Goal: Task Accomplishment & Management: Manage account settings

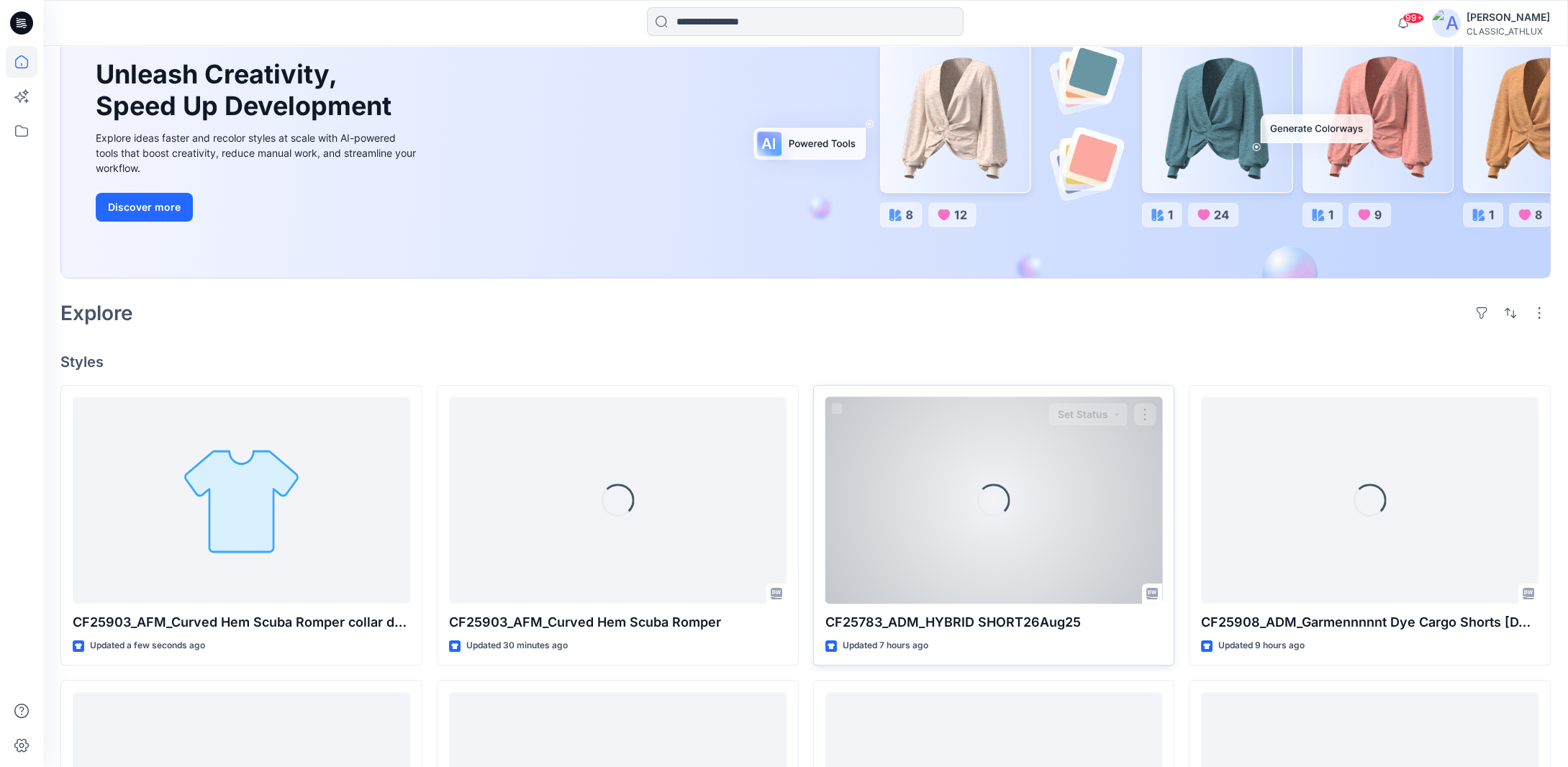
scroll to position [216, 0]
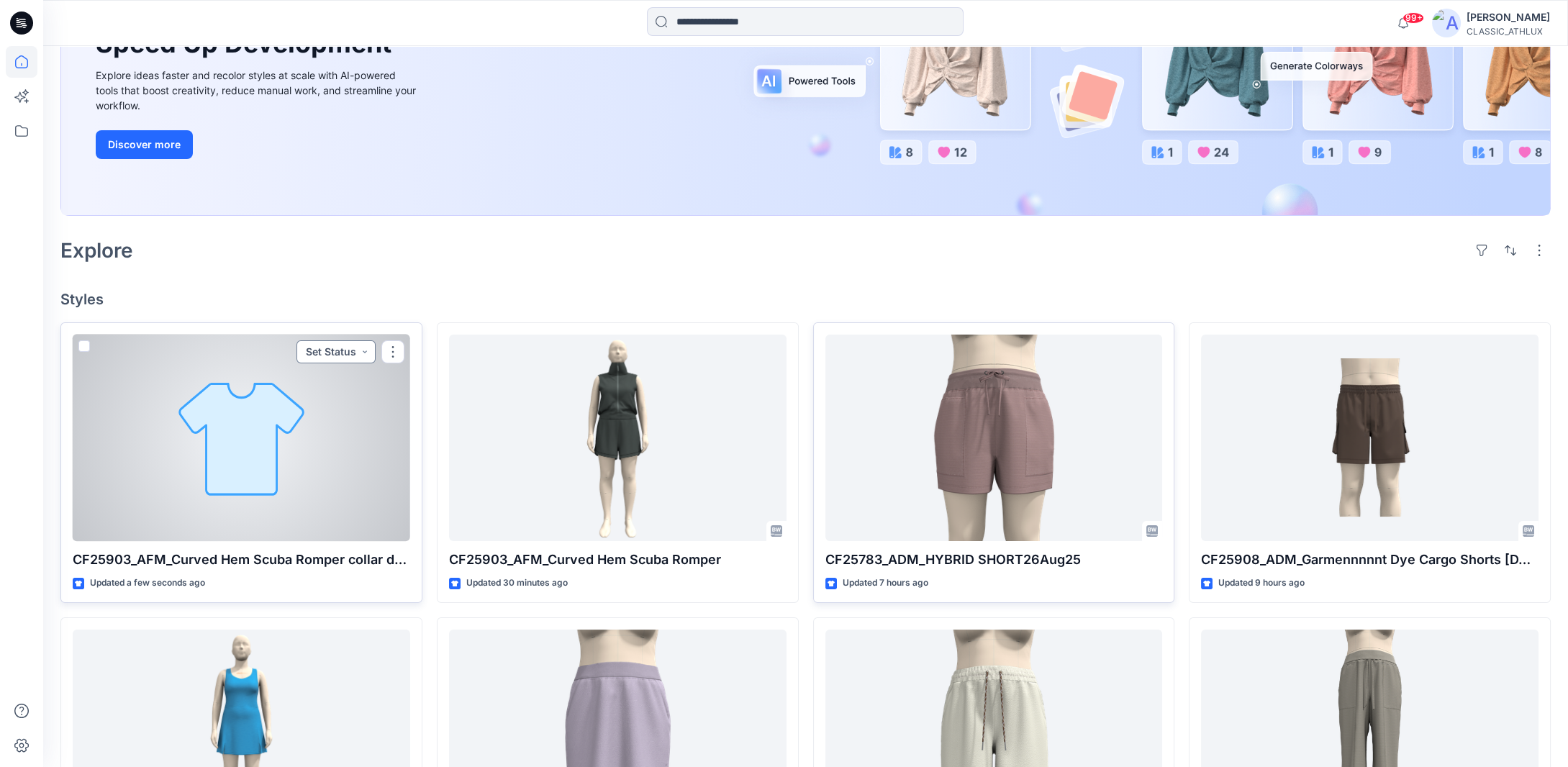
click at [361, 351] on button "Set Status" at bounding box center [336, 352] width 79 height 23
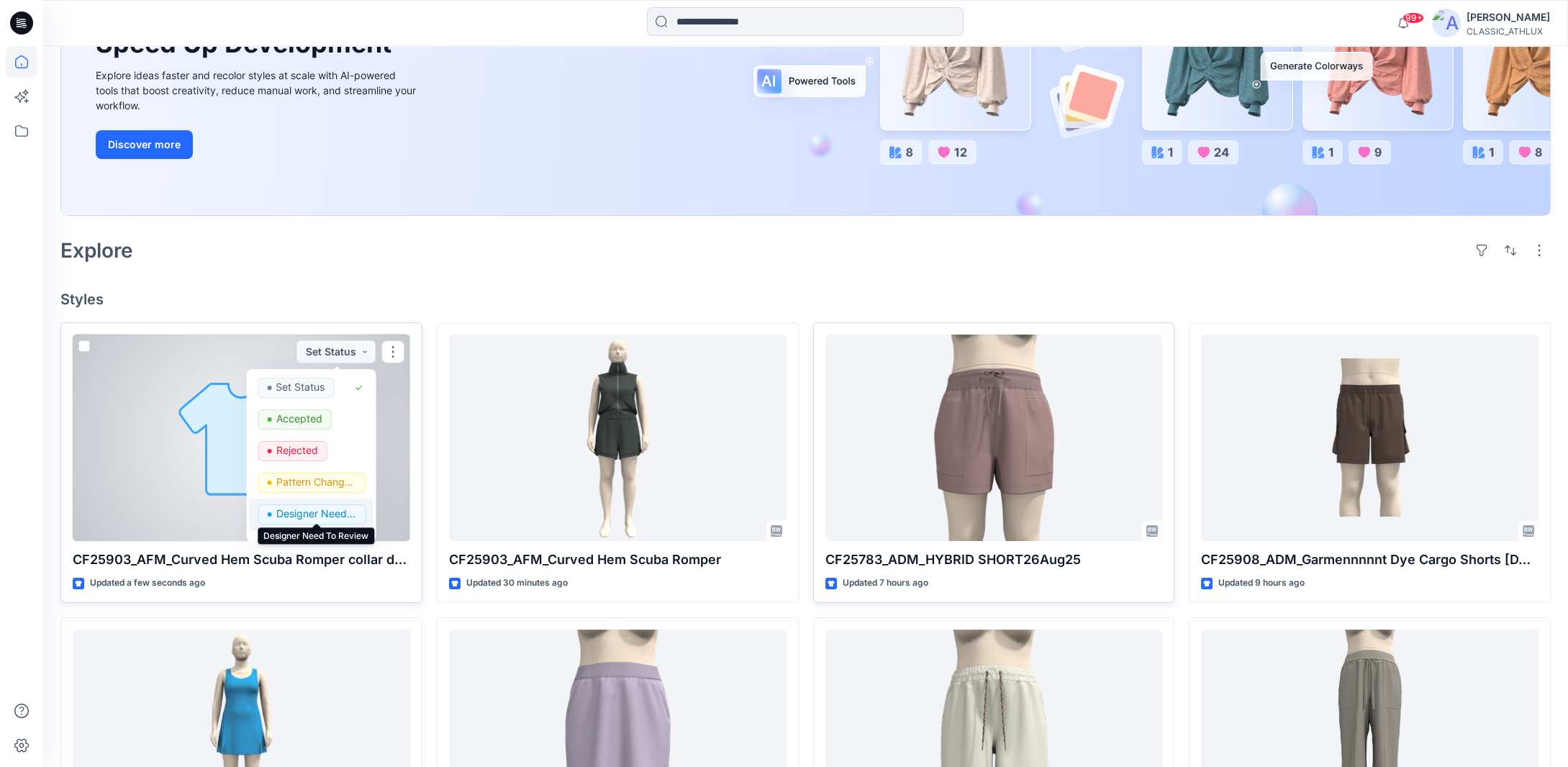
click at [294, 507] on p "Designer Need To Review" at bounding box center [316, 513] width 80 height 19
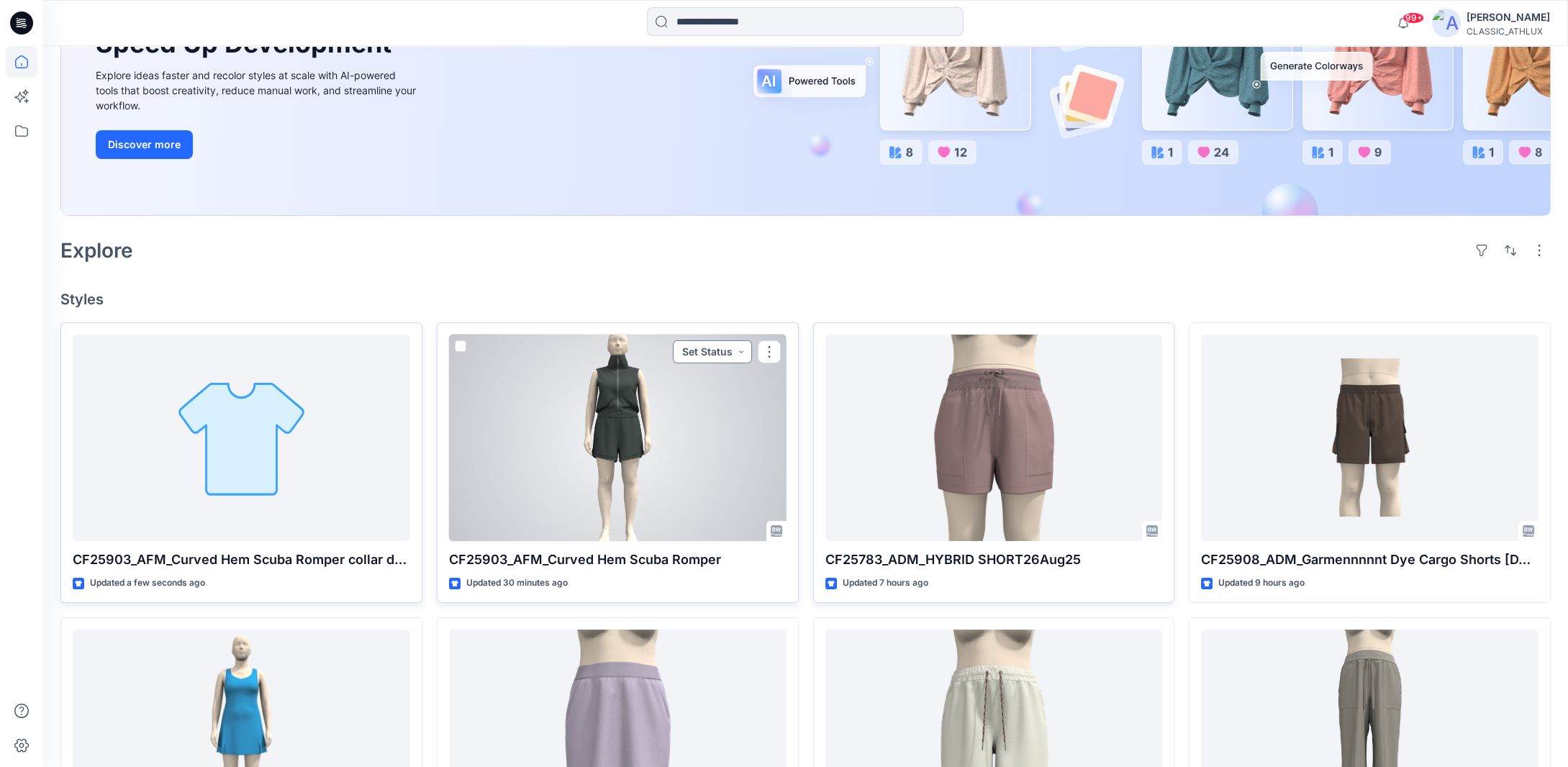
click at [741, 354] on button "Set Status" at bounding box center [712, 352] width 79 height 23
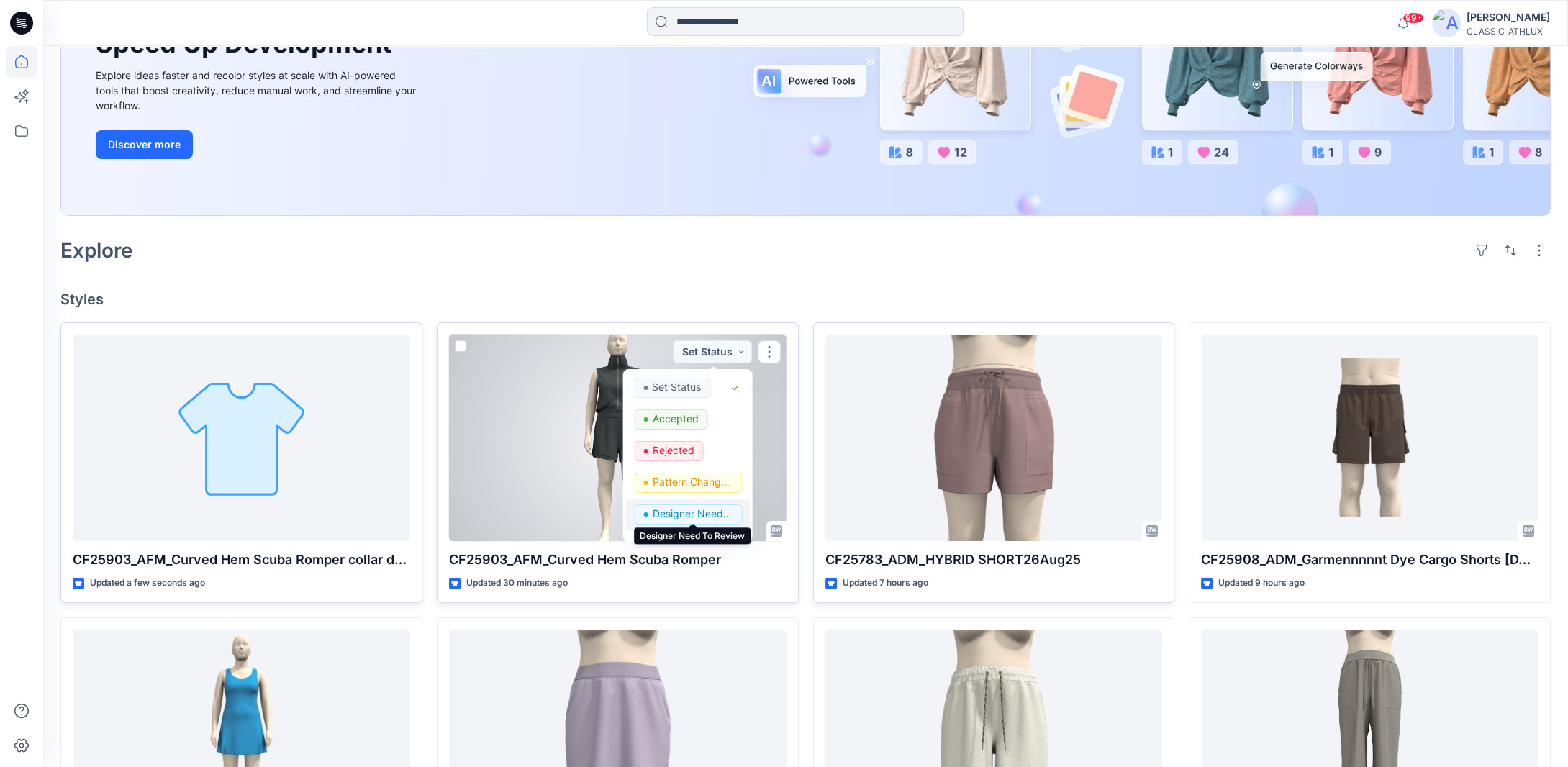
click at [679, 510] on p "Designer Need To Review" at bounding box center [692, 513] width 80 height 19
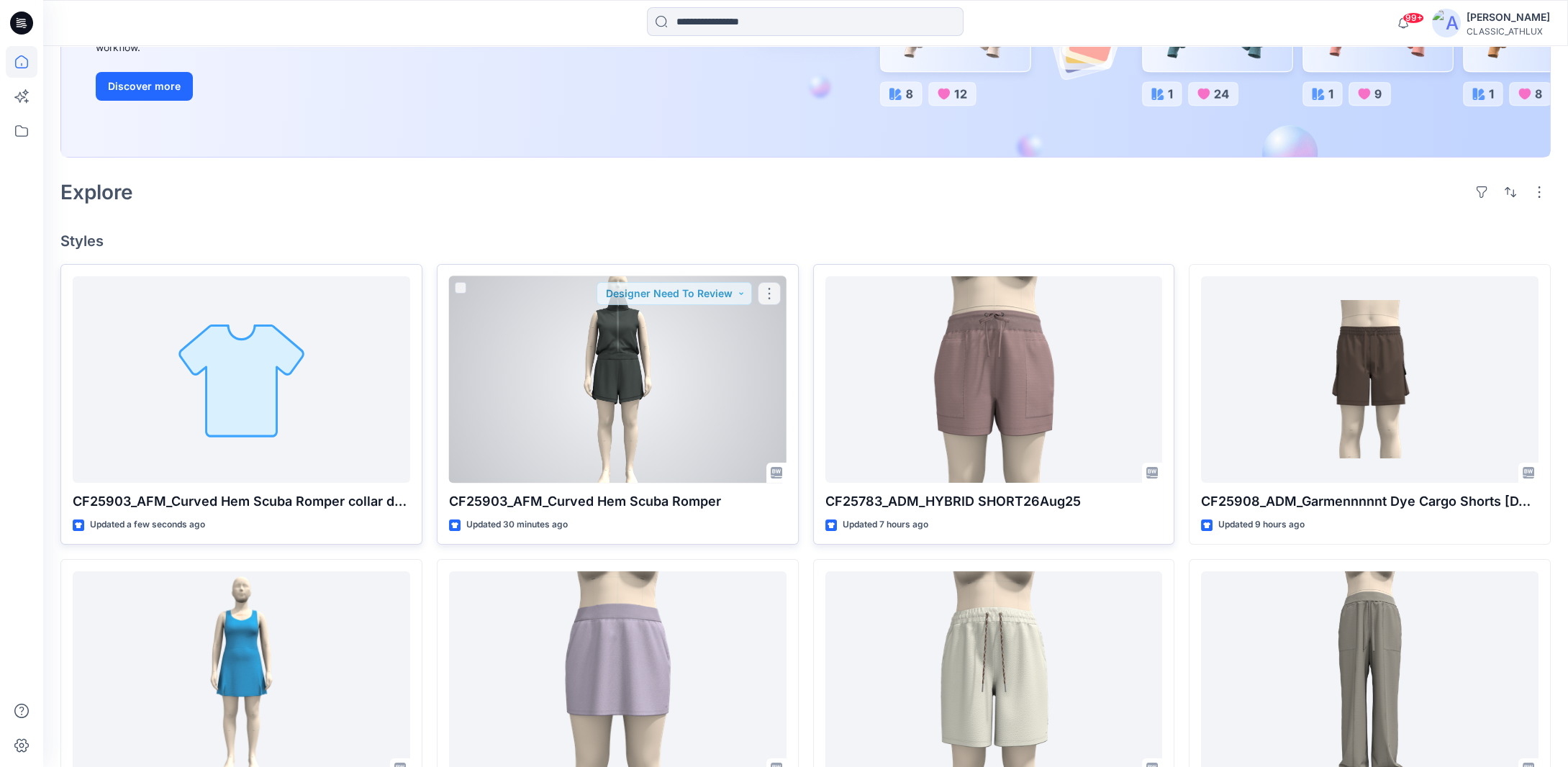
scroll to position [360, 0]
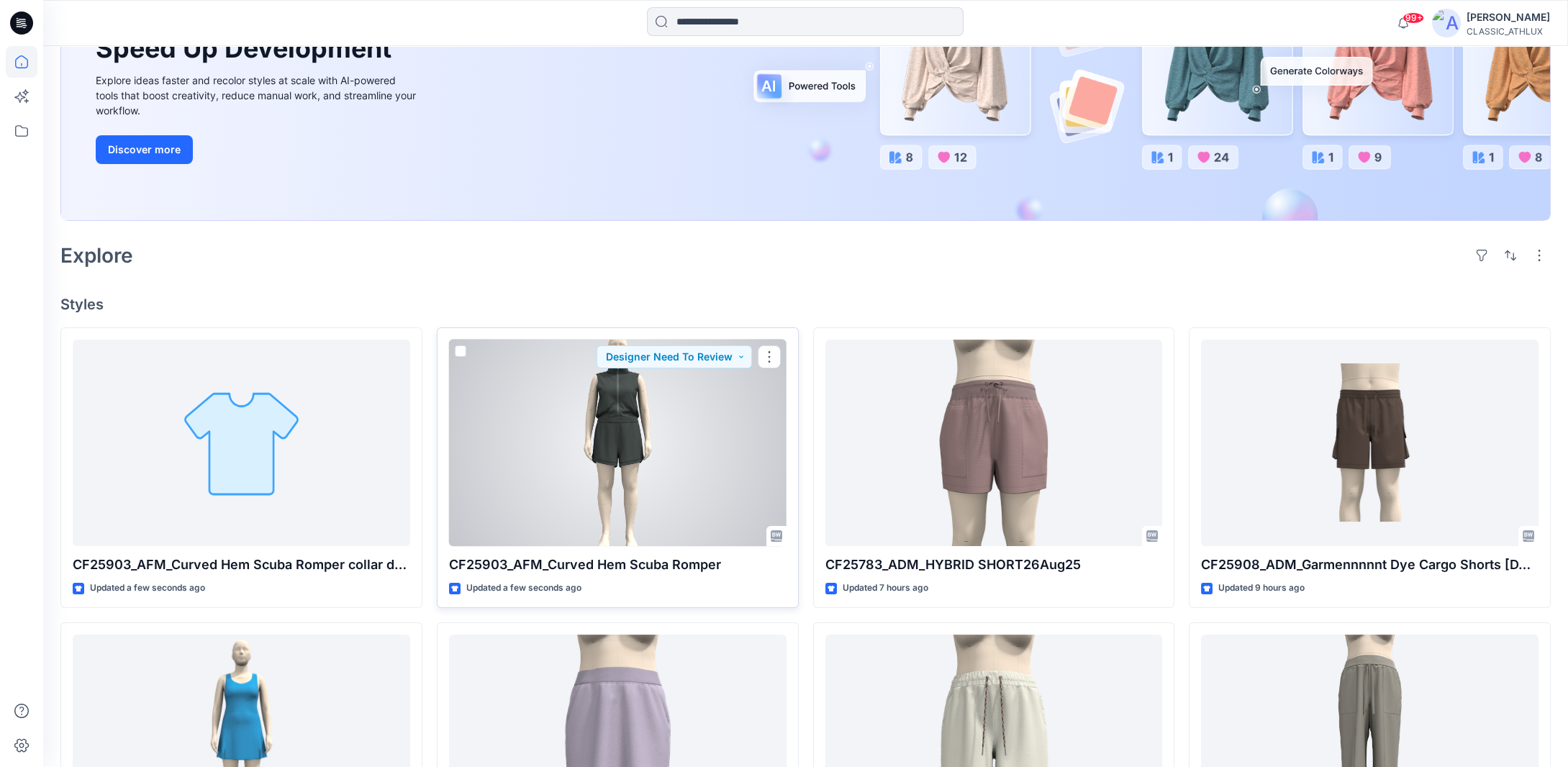
scroll to position [216, 0]
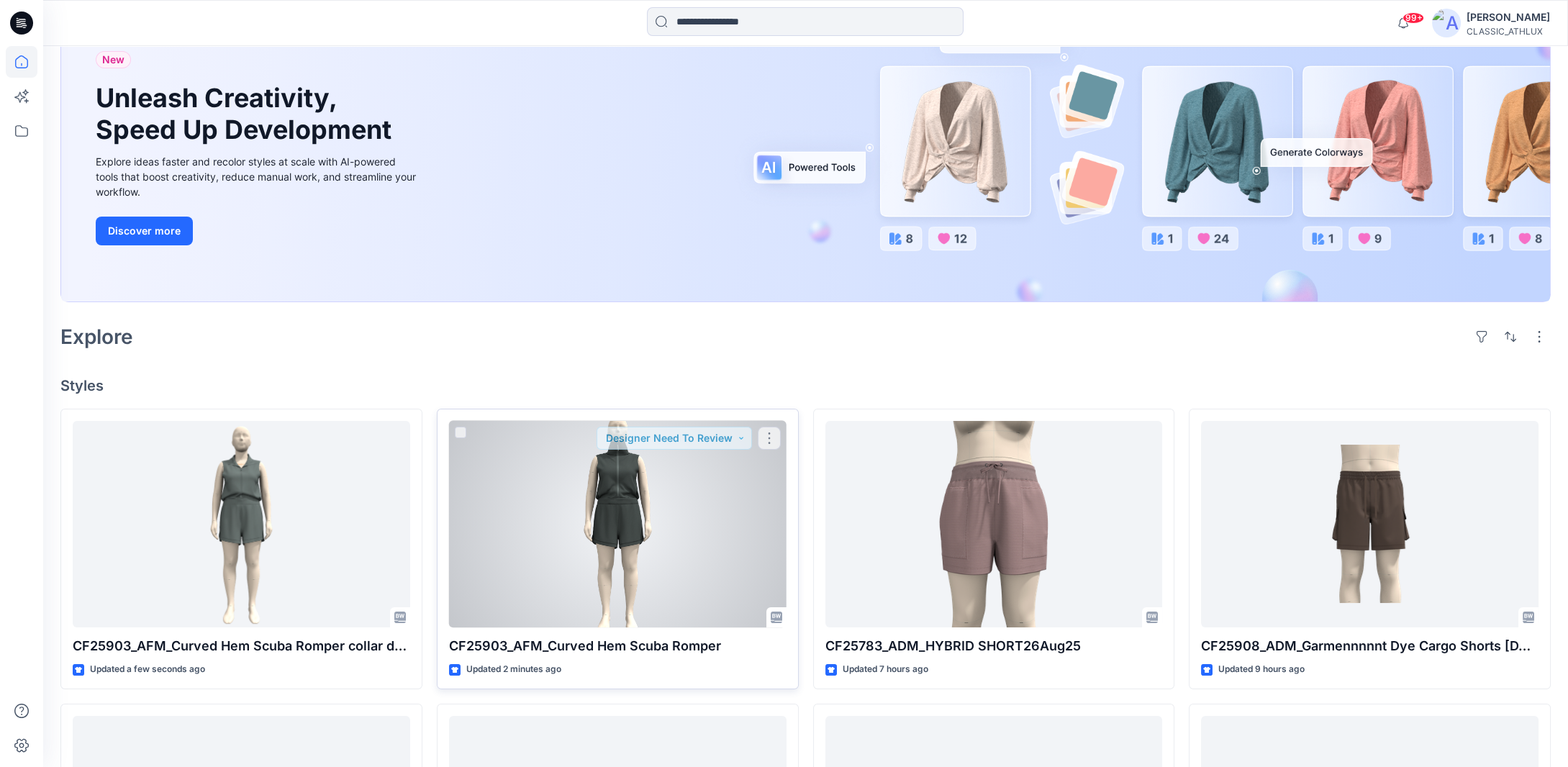
scroll to position [288, 0]
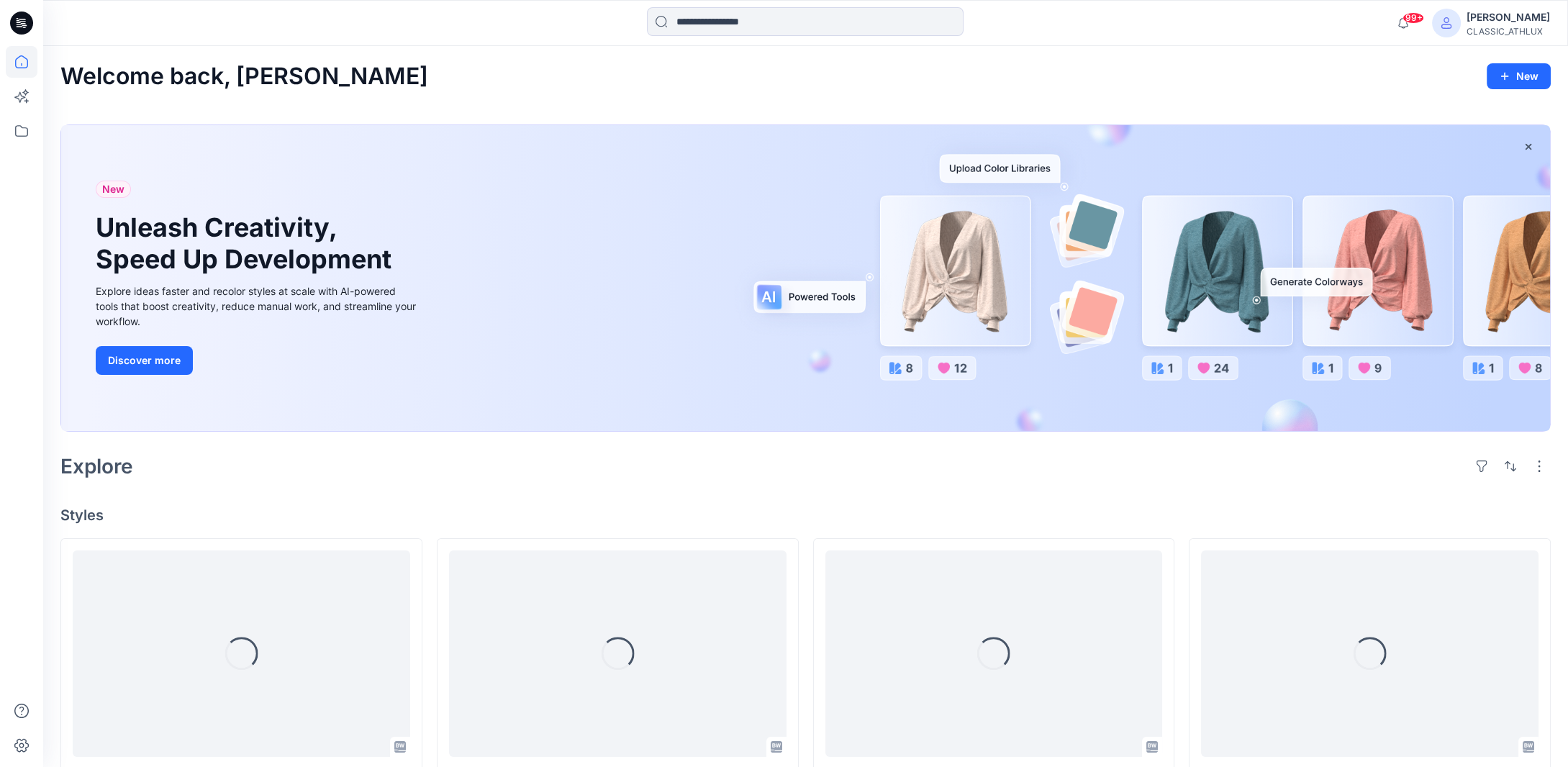
scroll to position [288, 0]
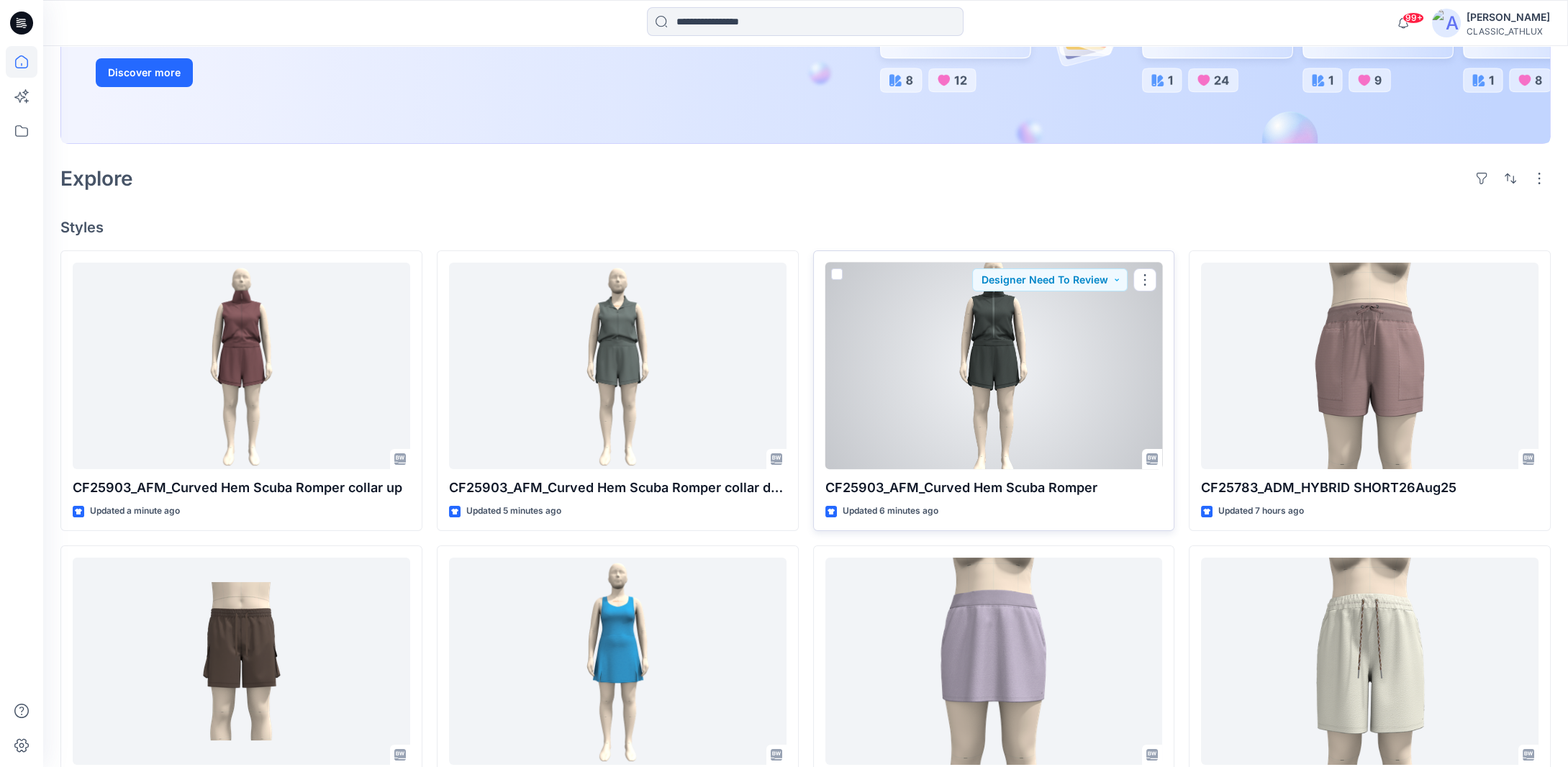
click at [1153, 288] on div at bounding box center [1144, 280] width 23 height 23
click at [1146, 282] on button "button" at bounding box center [1144, 280] width 23 height 23
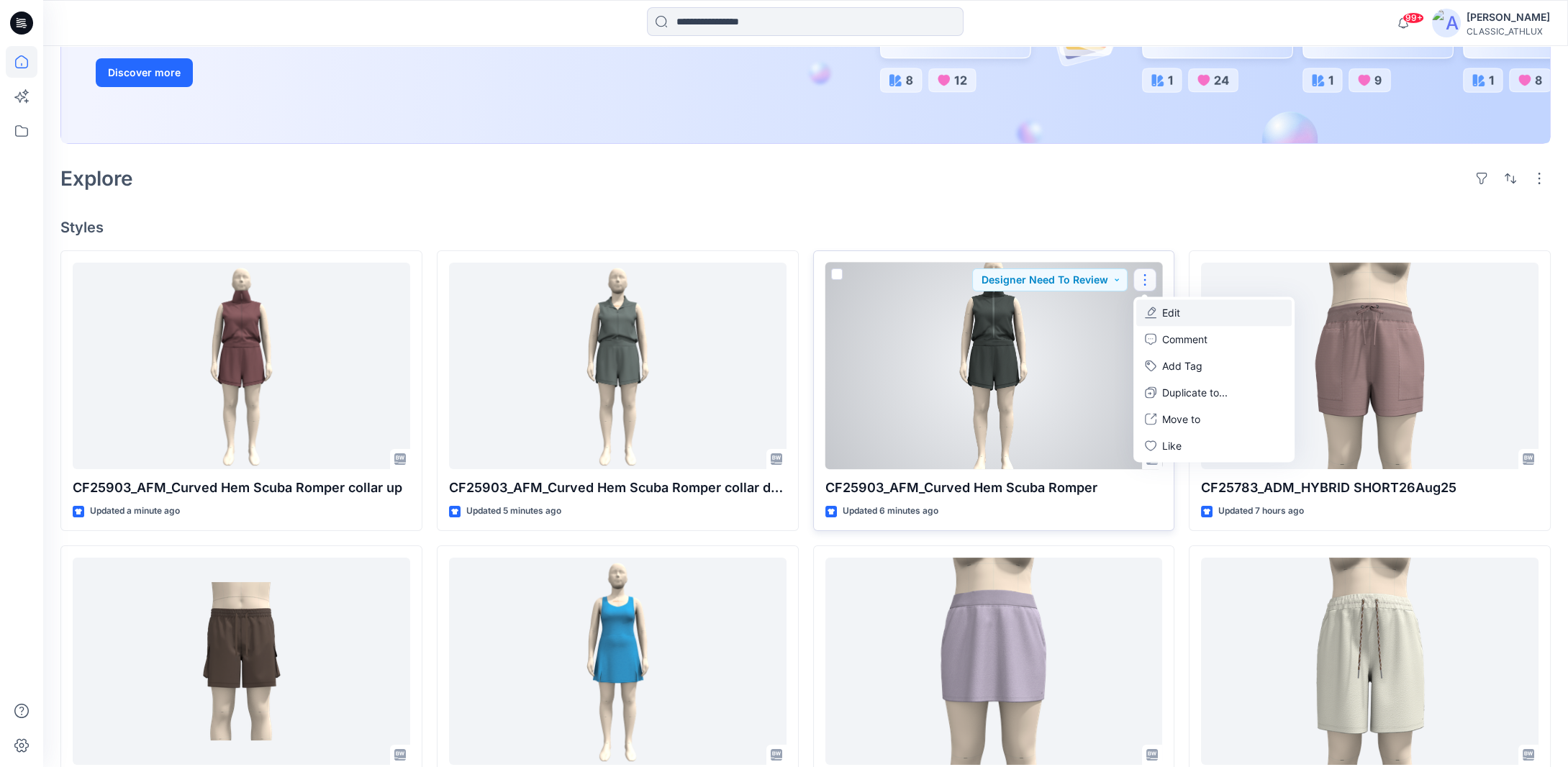
click at [1196, 313] on button "Edit" at bounding box center [1213, 313] width 155 height 27
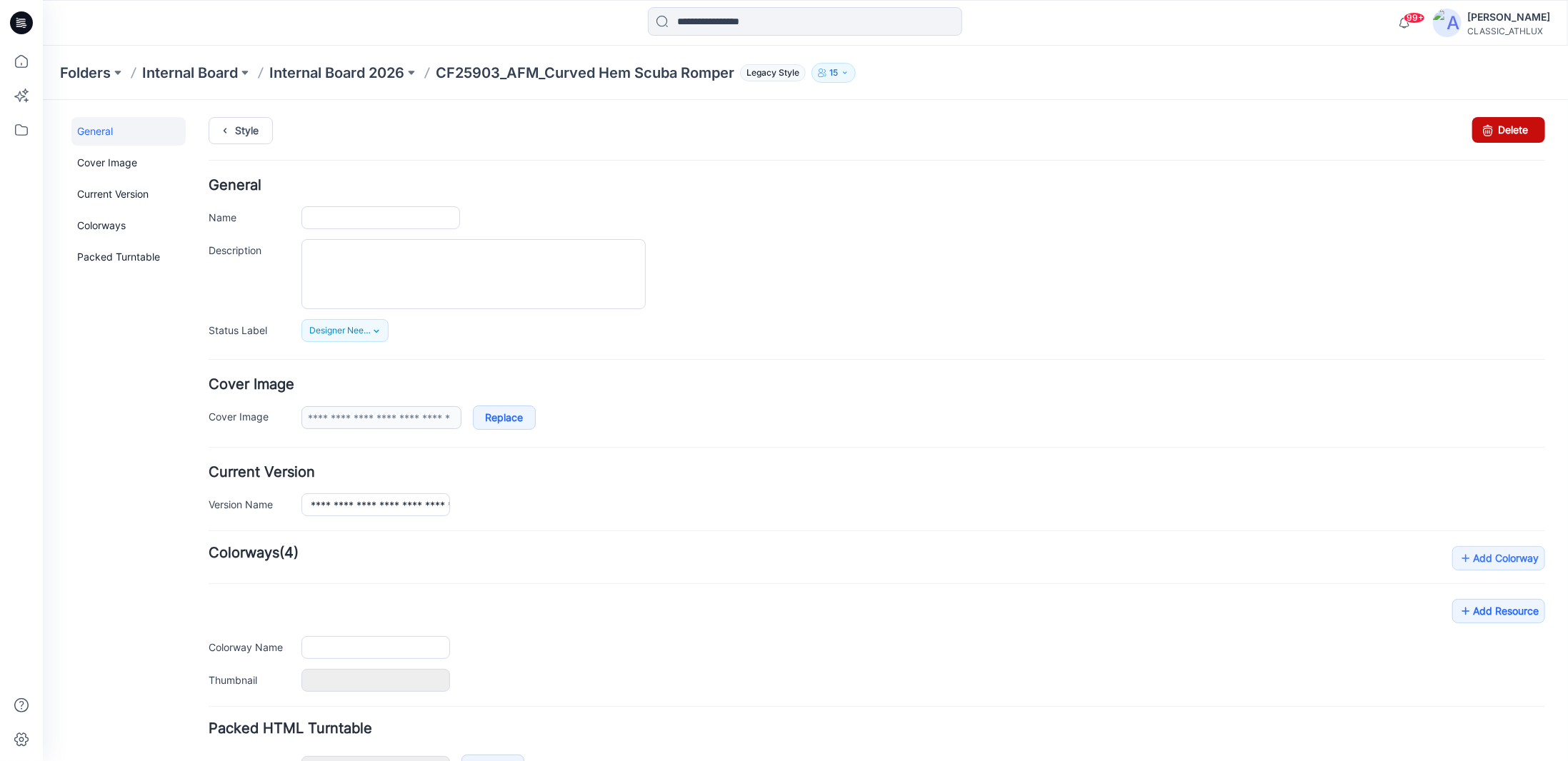
type input "**********"
click at [1515, 123] on link "Delete" at bounding box center [1507, 129] width 73 height 26
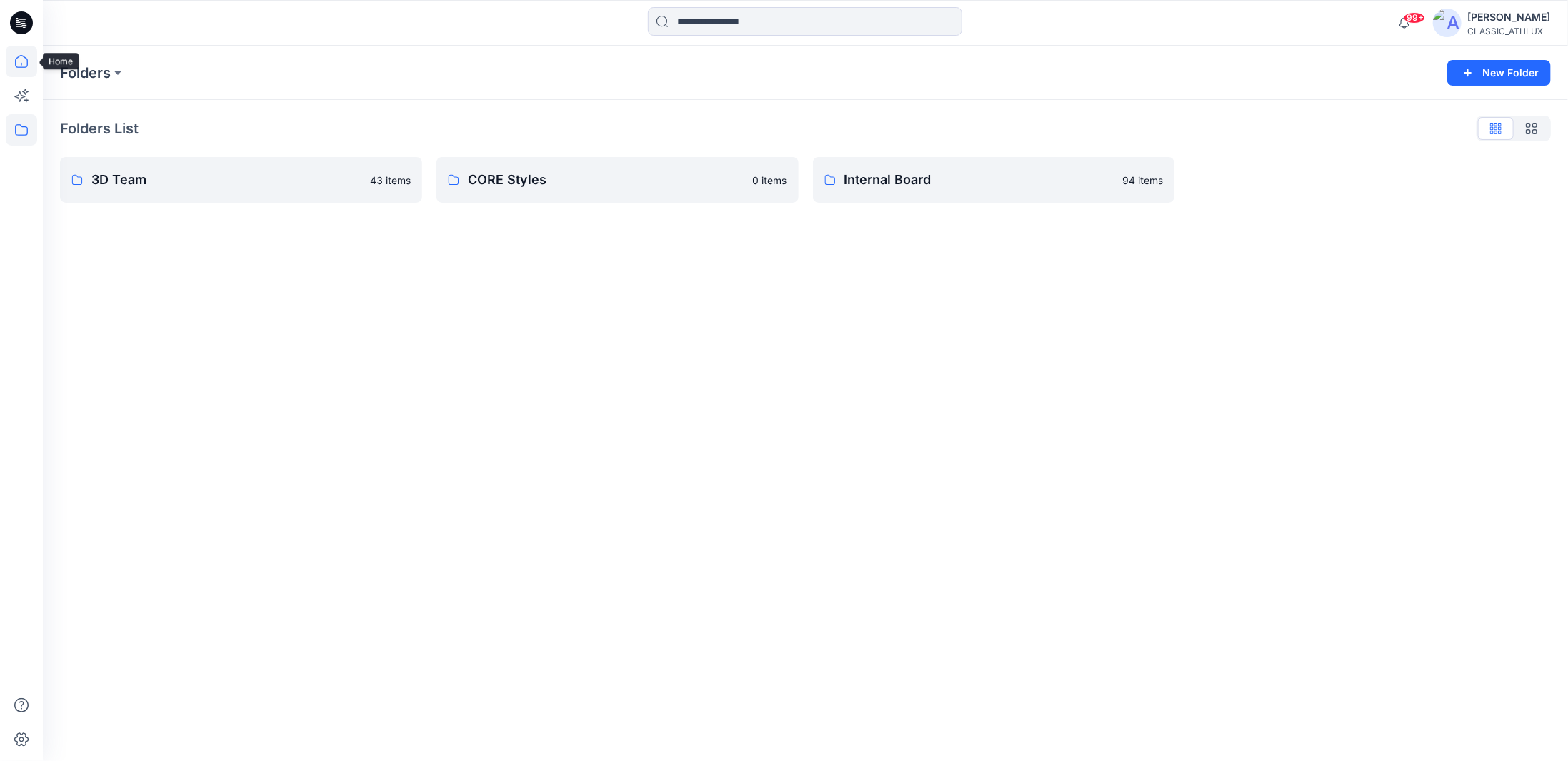
click at [24, 72] on icon at bounding box center [22, 62] width 32 height 32
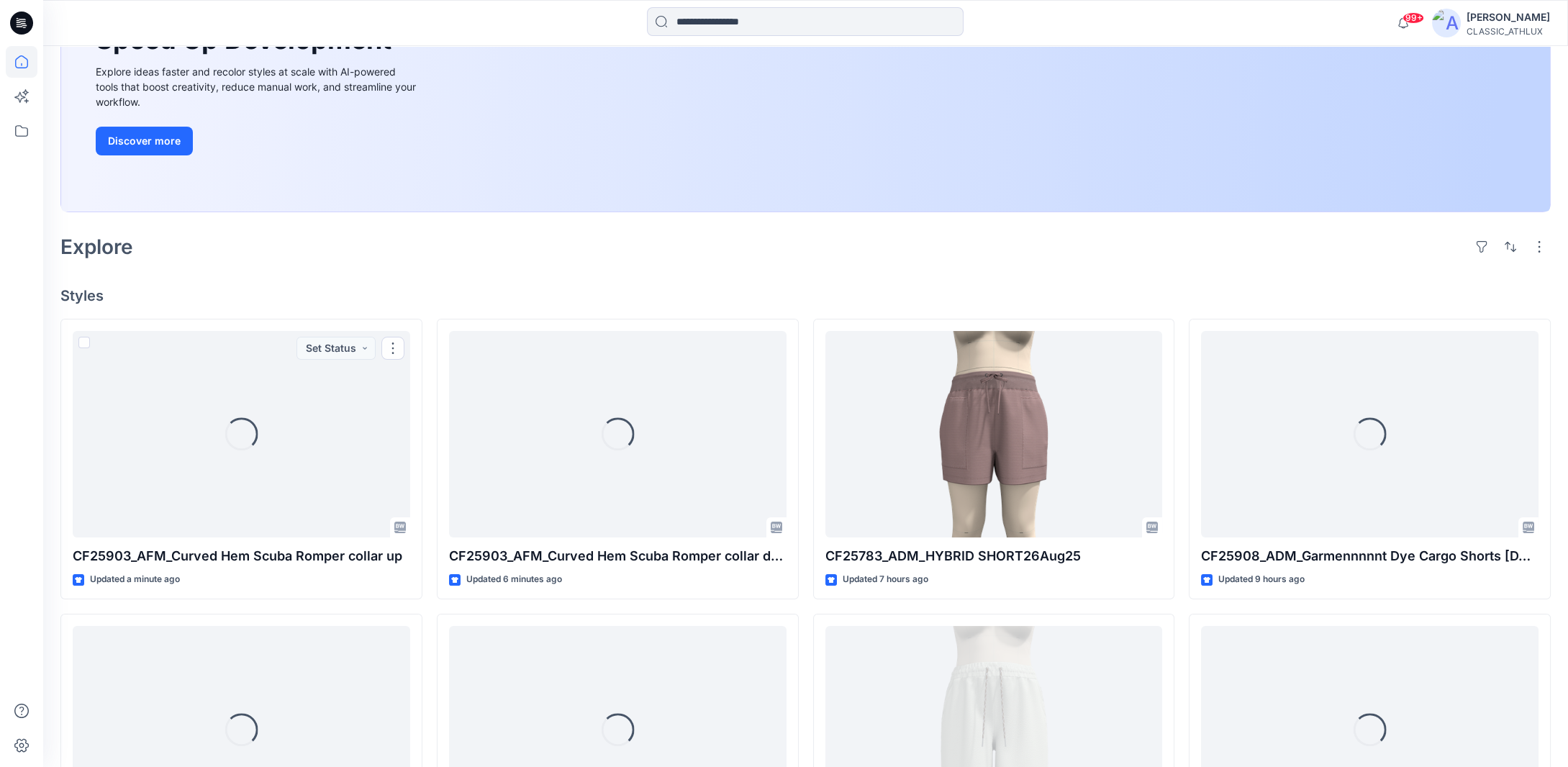
scroll to position [288, 0]
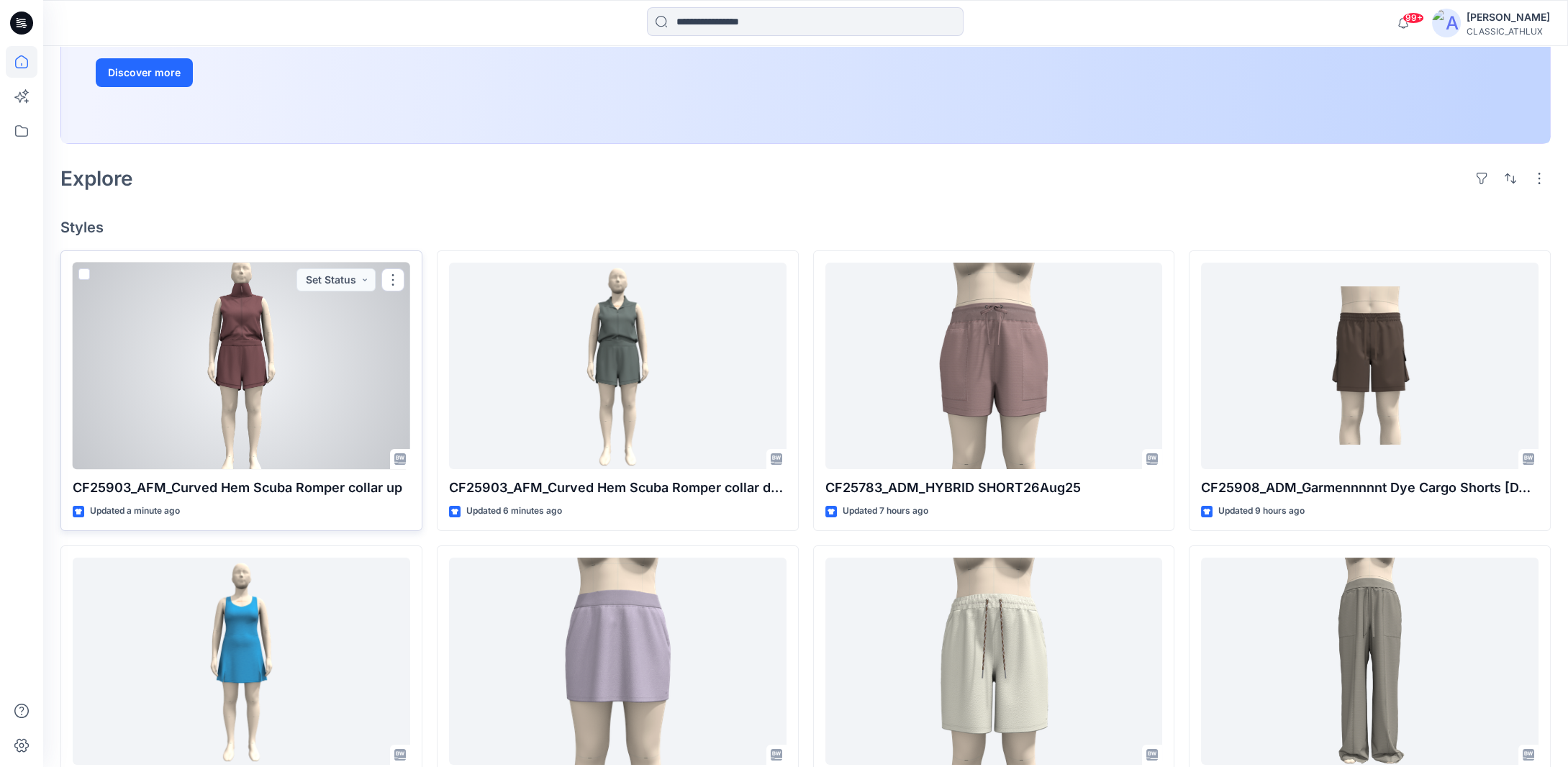
click at [297, 417] on div at bounding box center [241, 366] width 338 height 207
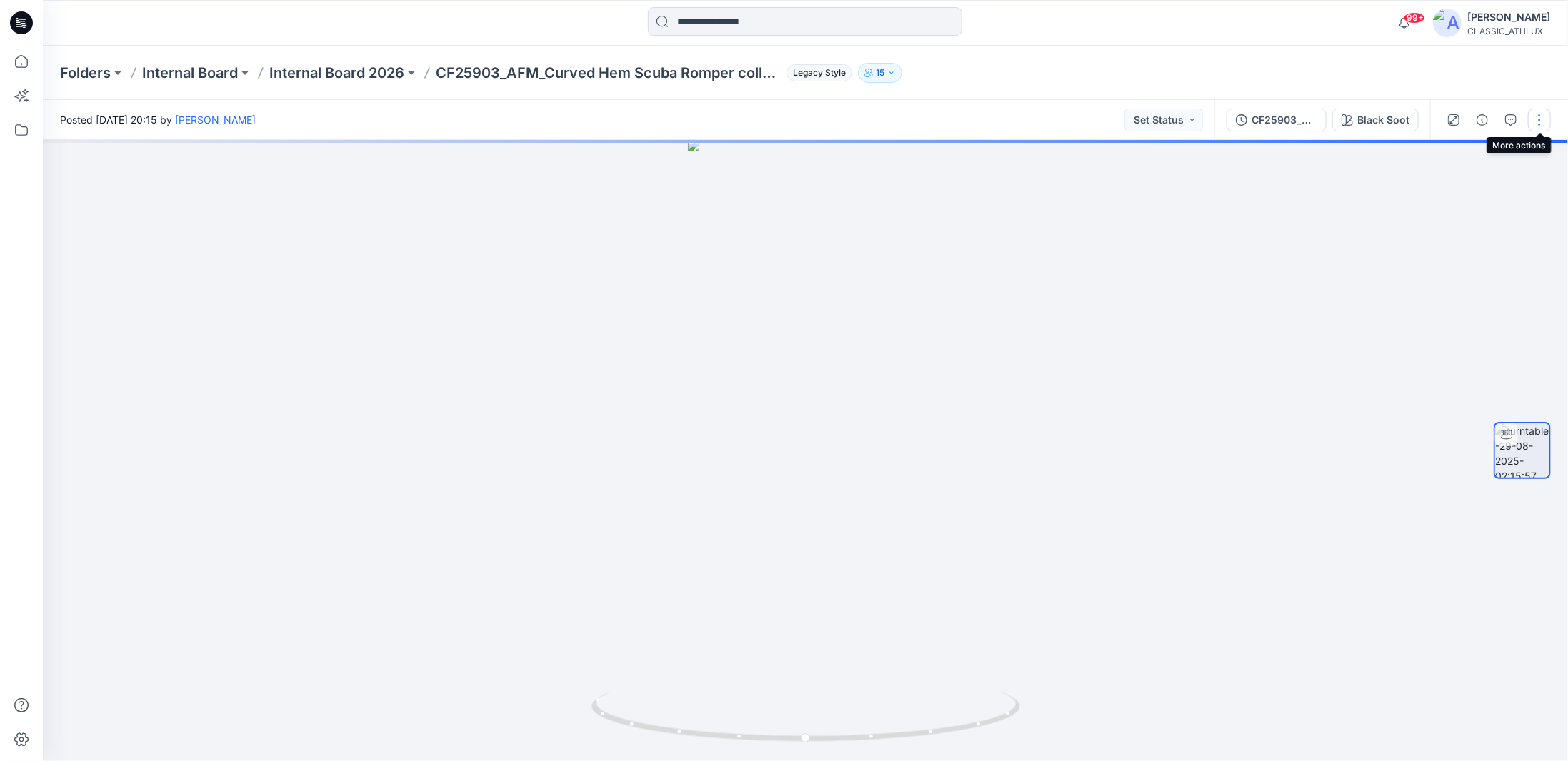
click at [1537, 121] on button "button" at bounding box center [1539, 120] width 23 height 23
click at [1460, 158] on button "Edit" at bounding box center [1479, 153] width 131 height 26
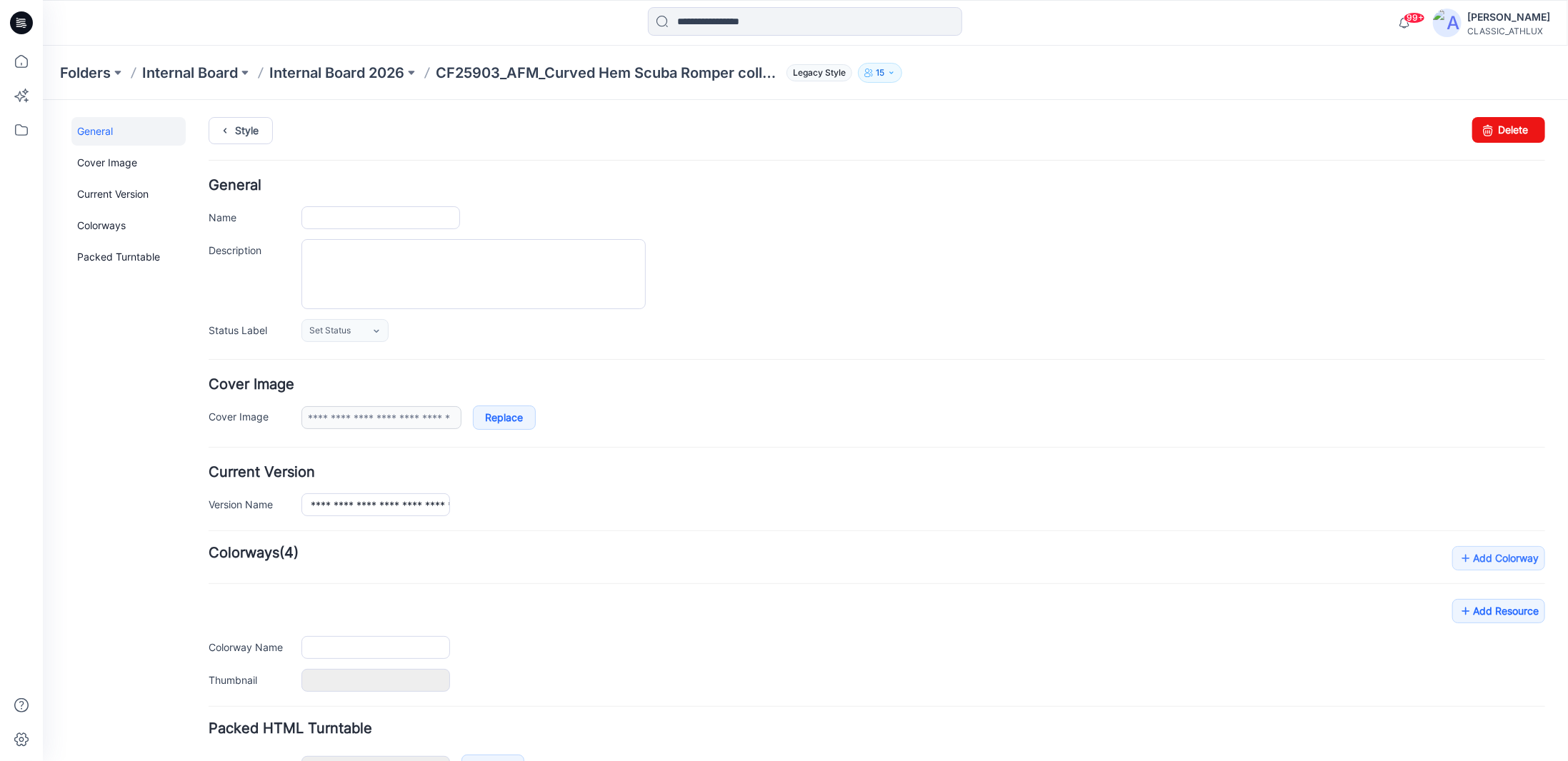
type input "**********"
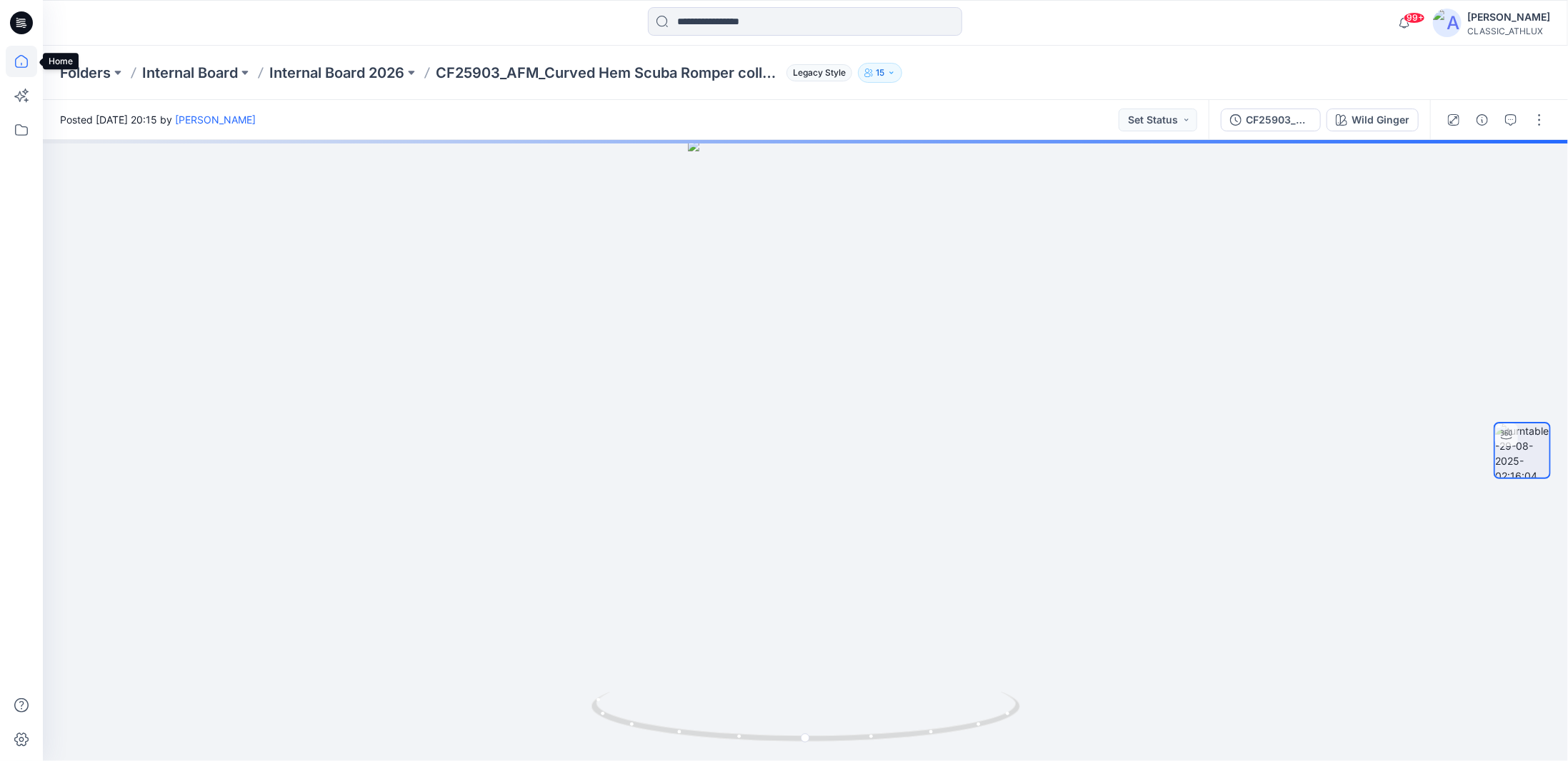
click at [24, 65] on icon at bounding box center [22, 62] width 32 height 32
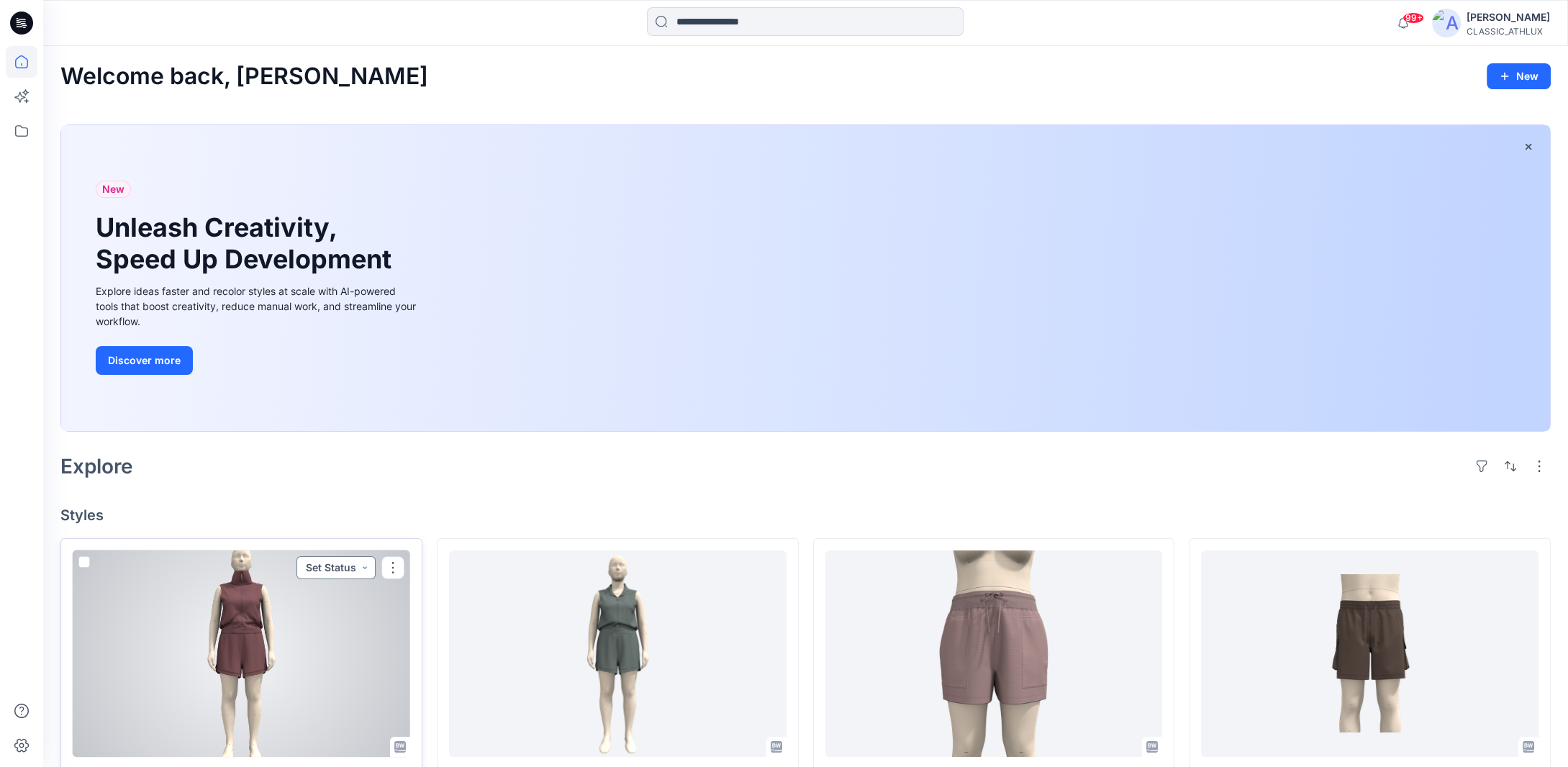
click at [358, 570] on button "Set Status" at bounding box center [336, 568] width 79 height 23
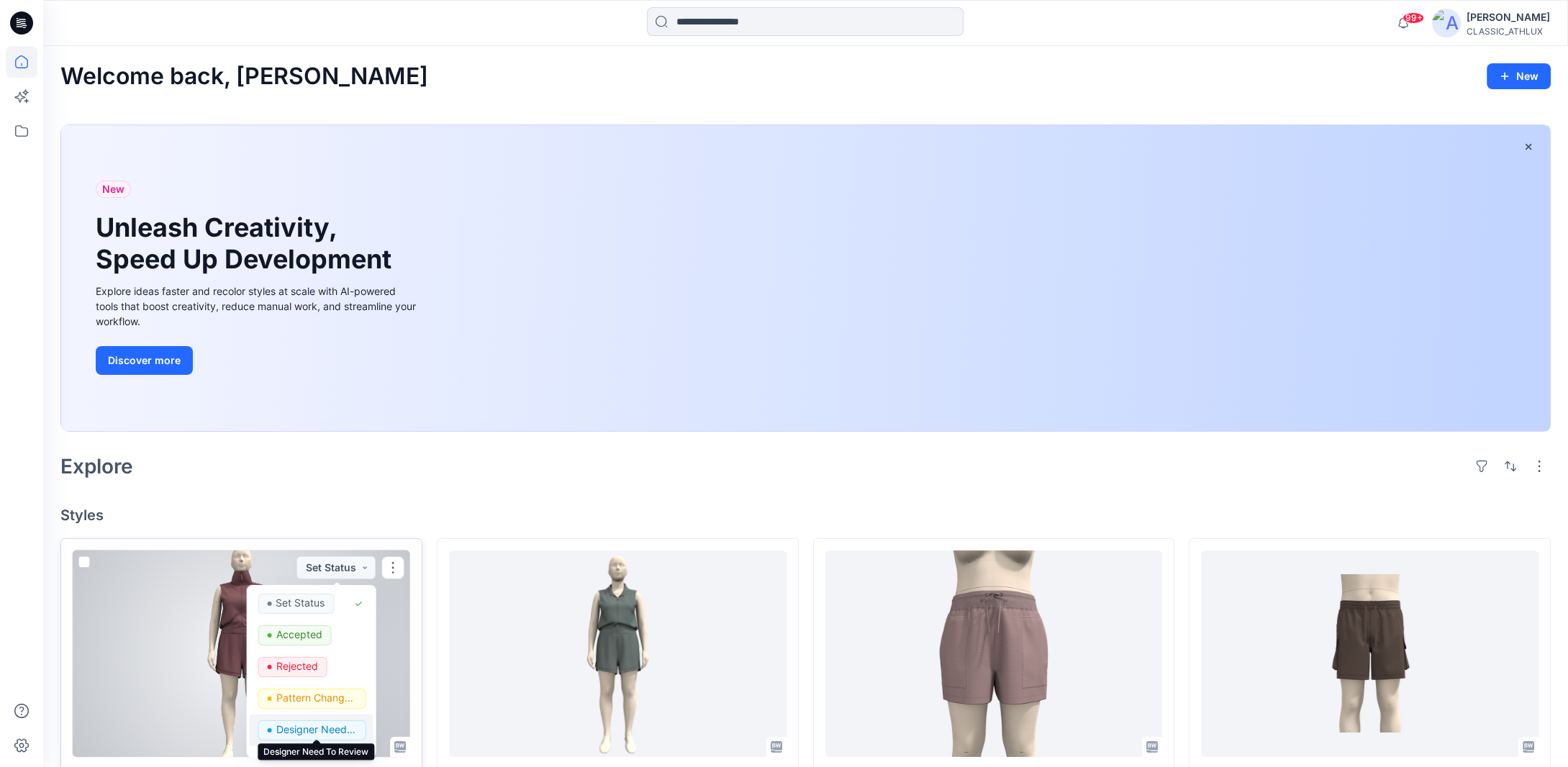
click at [292, 728] on p "Designer Need To Review" at bounding box center [316, 730] width 80 height 19
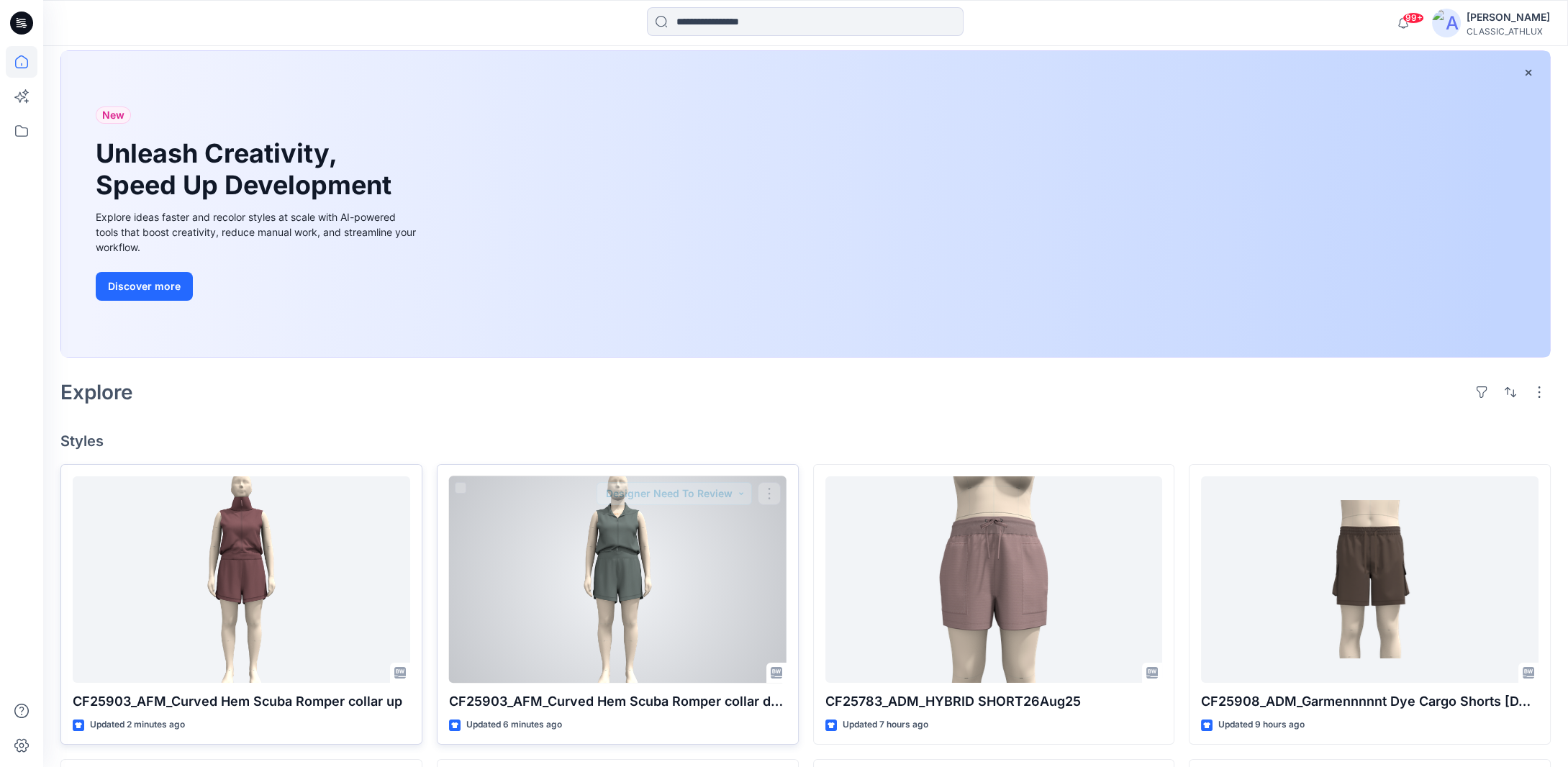
scroll to position [216, 0]
